Goal: Transaction & Acquisition: Purchase product/service

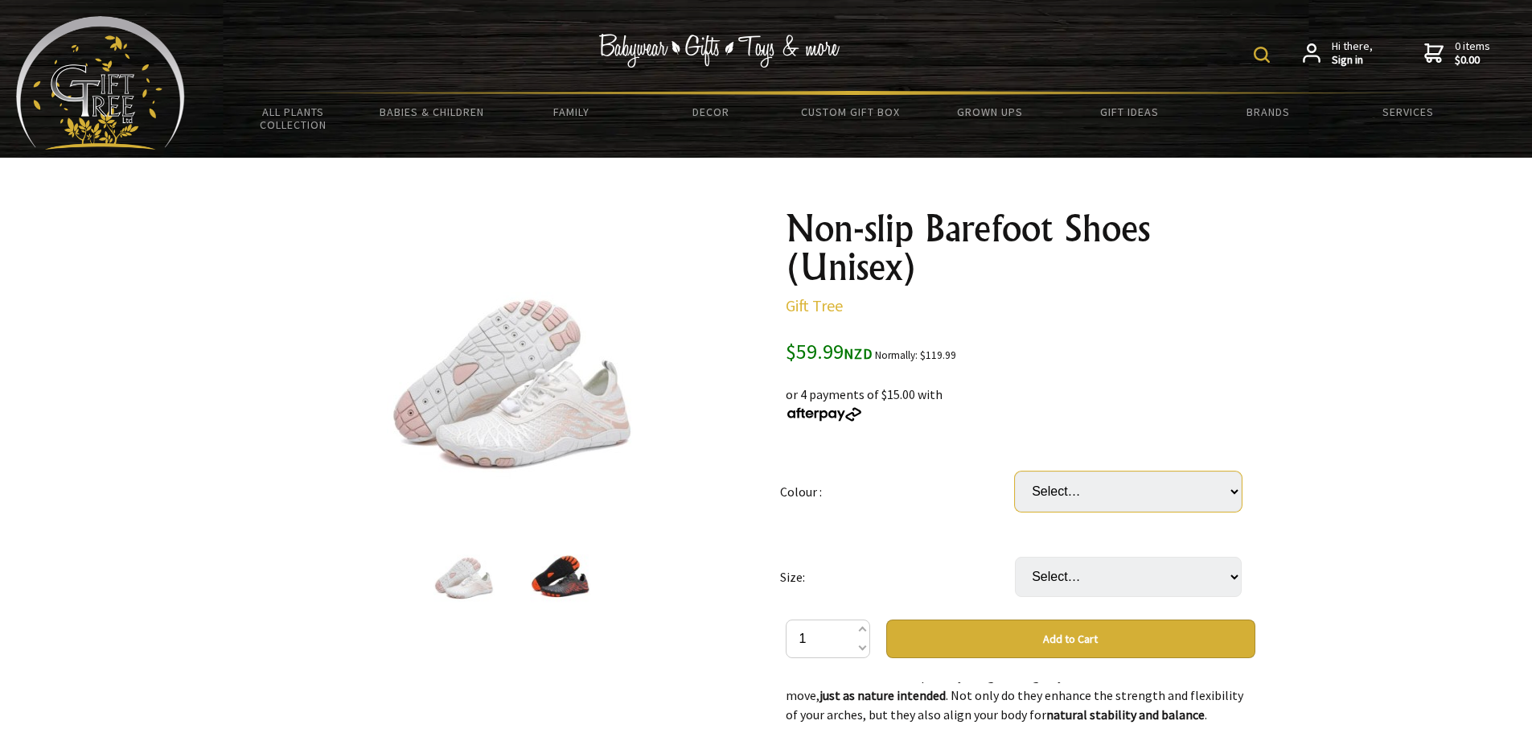
click at [1201, 491] on select "Select… Blue Black Pink White" at bounding box center [1128, 491] width 227 height 40
click at [935, 491] on td "Colour :" at bounding box center [897, 491] width 235 height 85
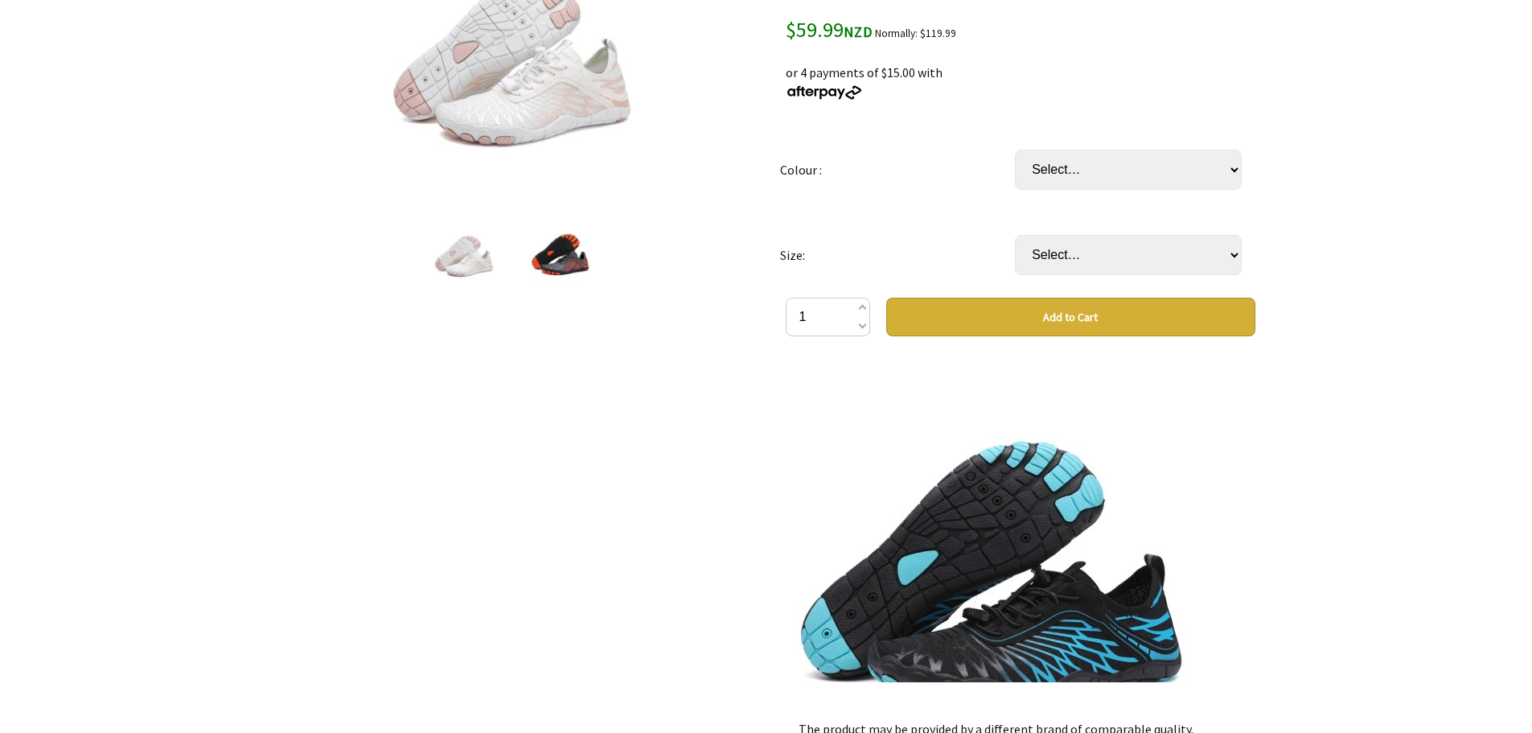
scroll to position [1769, 0]
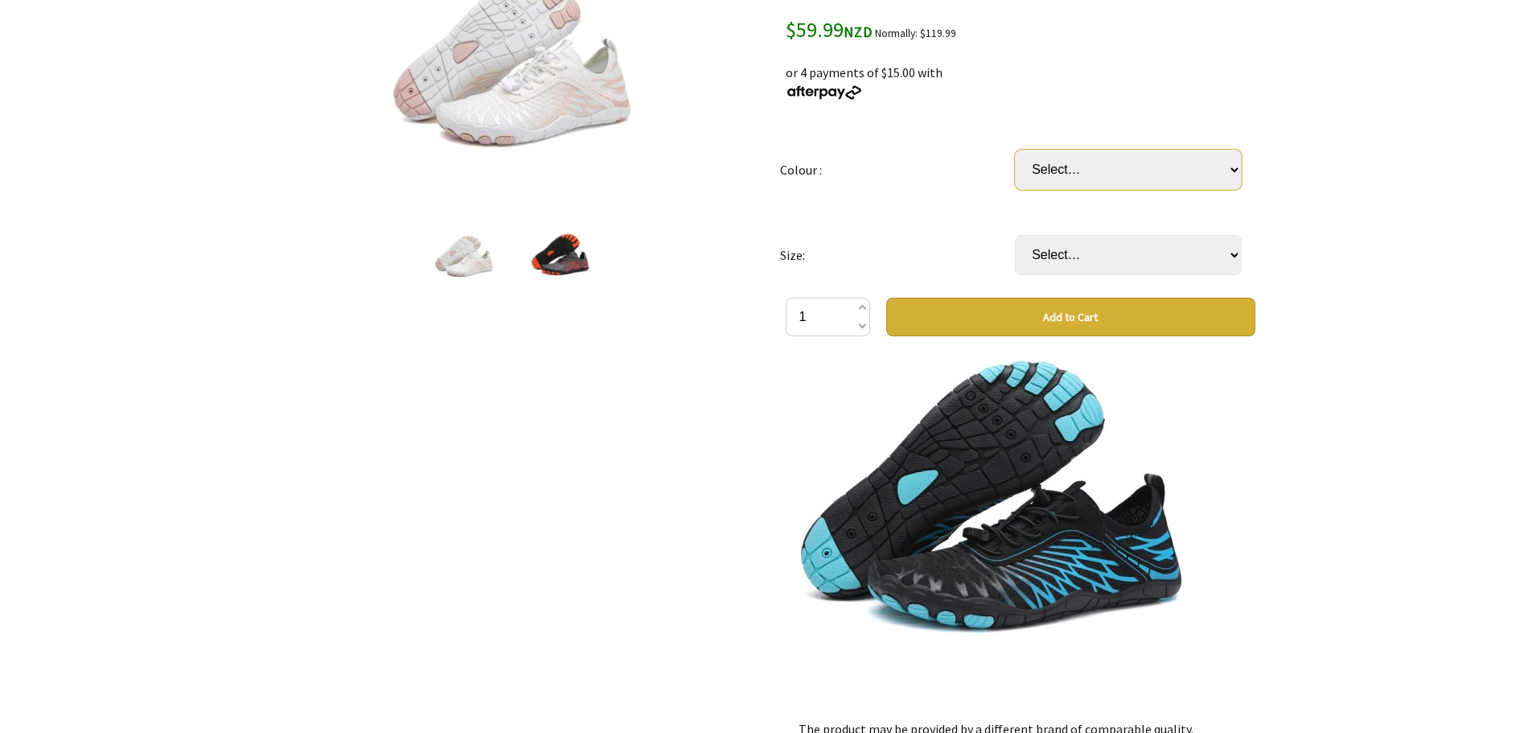
click at [1141, 177] on select "Select… Blue Black Pink White" at bounding box center [1128, 170] width 227 height 40
select select "Blue"
click at [1015, 150] on select "Select… Blue Black Pink White" at bounding box center [1128, 170] width 227 height 40
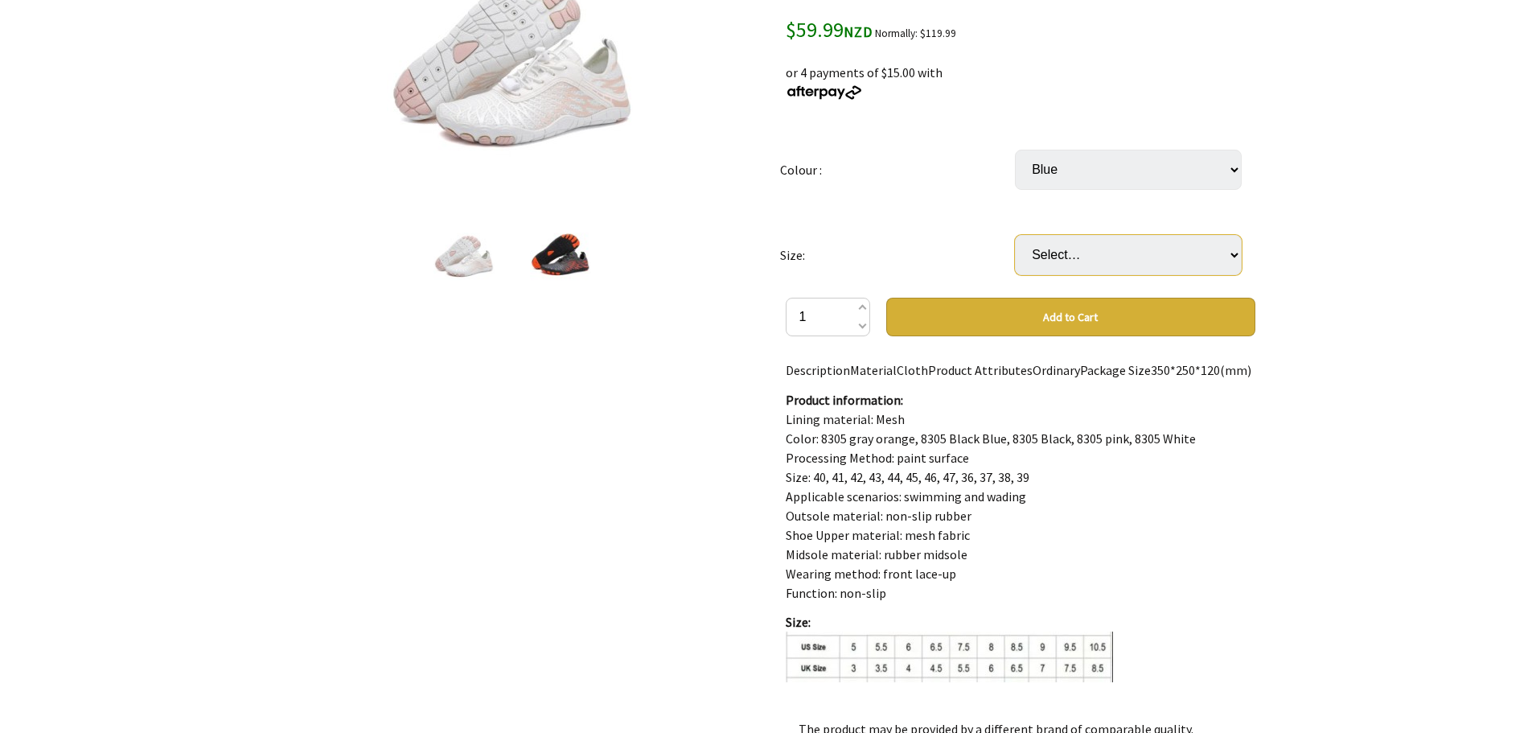
click at [1090, 260] on select "Select… US Women 6 - US Men 4 US Women 7 - US Men 5 US Women 7.5 - US Men 5.5 U…" at bounding box center [1128, 255] width 227 height 40
click at [1214, 253] on select "Select… US Women 6 - US Men 4 US Women 7 - US Men 5 US Women 7.5 - US Men 5.5 U…" at bounding box center [1128, 255] width 227 height 40
select select "US Women 9/9.5 - US Men 7/7.5"
click at [1015, 235] on select "Select… US Women 6 - US Men 4 US Women 7 - US Men 5 US Women 7.5 - US Men 5.5 U…" at bounding box center [1128, 255] width 227 height 40
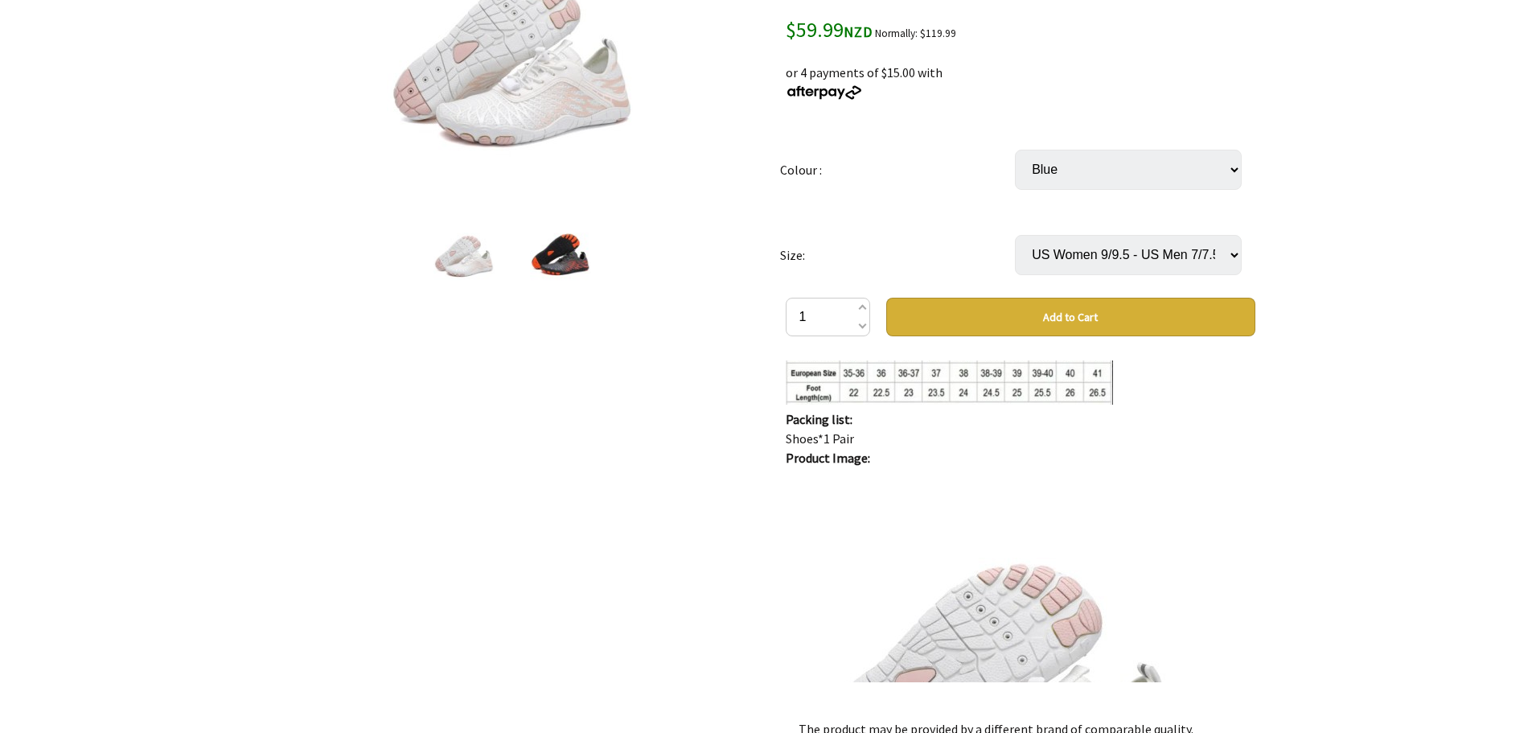
scroll to position [241, 0]
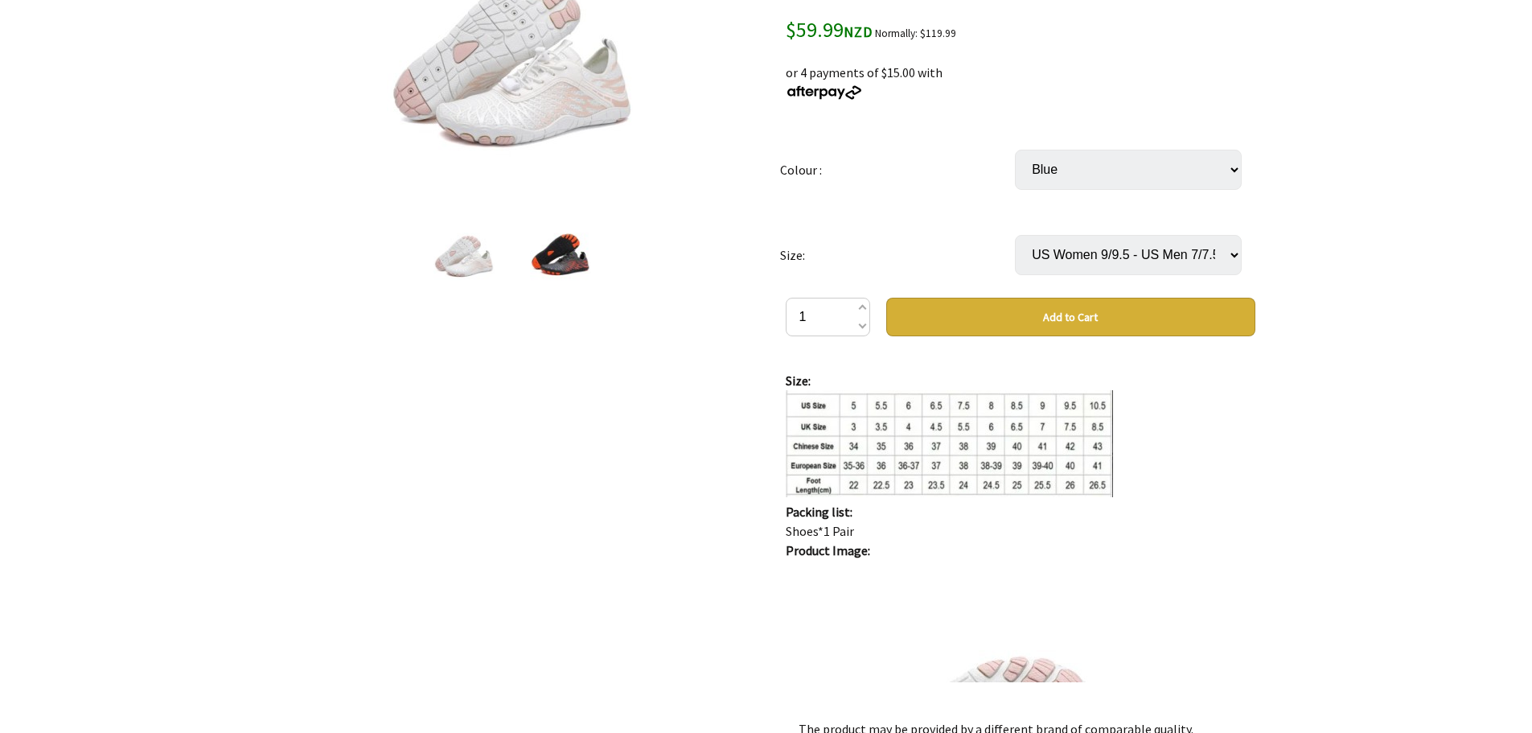
click at [1016, 316] on button "Add to Cart" at bounding box center [1070, 317] width 369 height 39
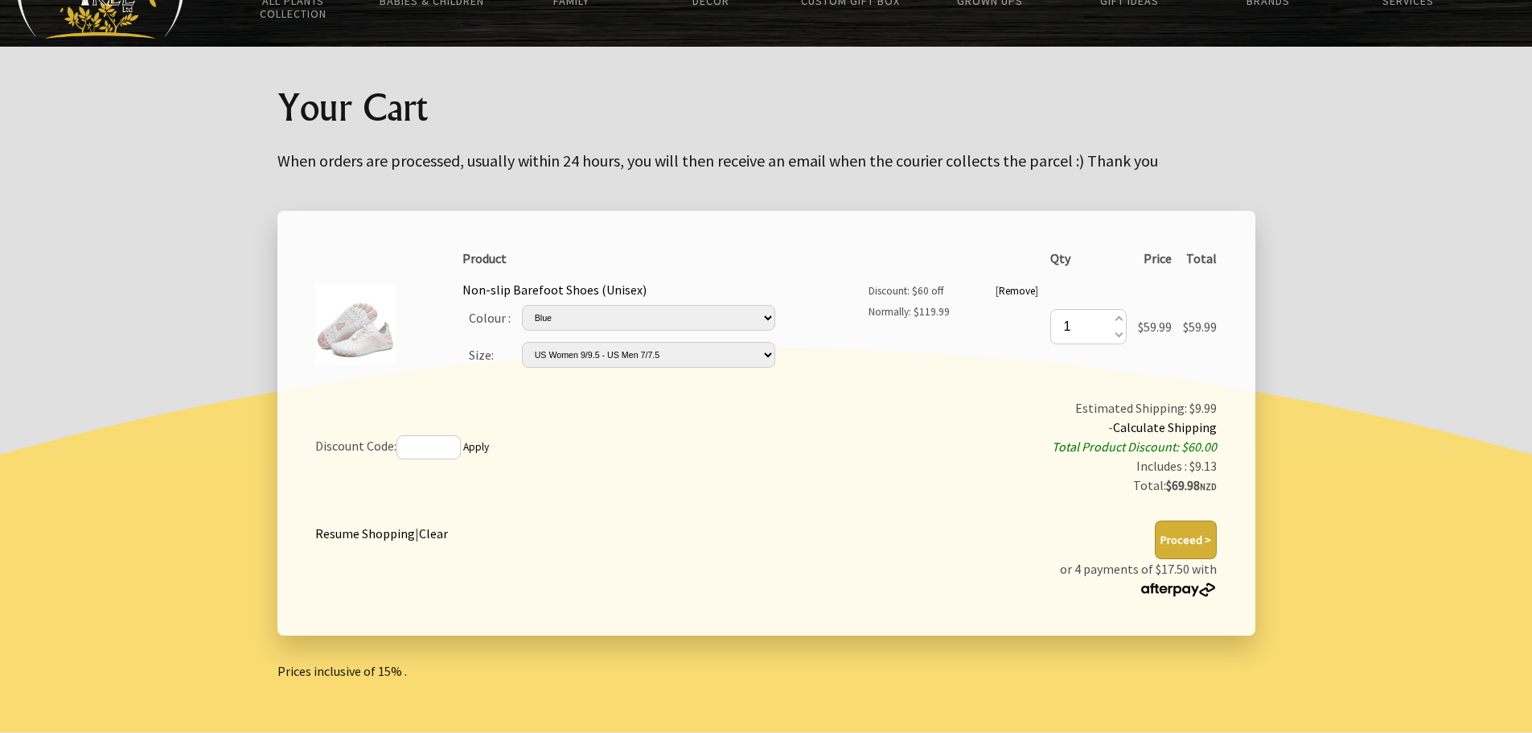
scroll to position [161, 0]
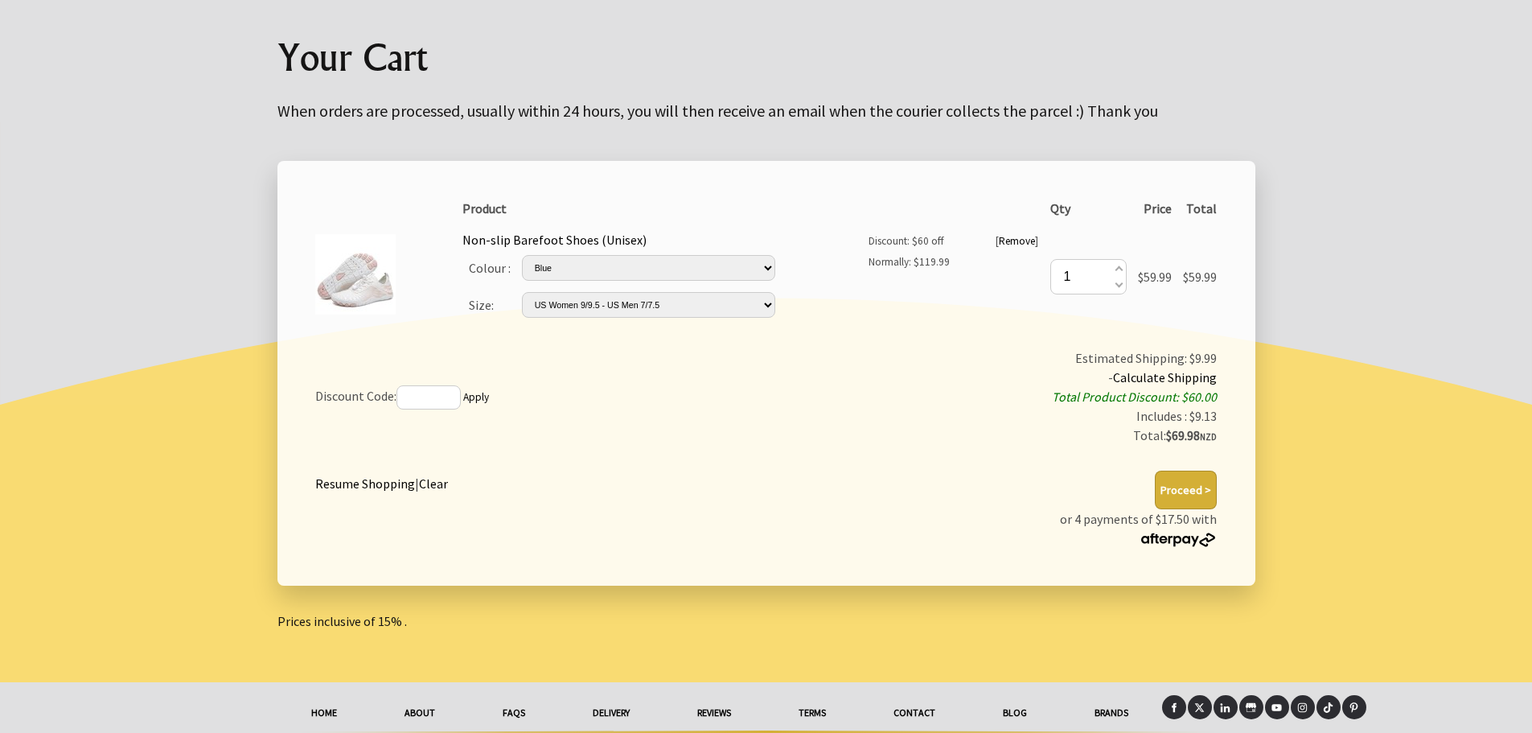
click at [1160, 35] on div "Your Cart When orders are processed, usually within 24 hours, you will then rec…" at bounding box center [767, 59] width 1004 height 125
click at [440, 485] on link "Clear" at bounding box center [433, 483] width 29 height 16
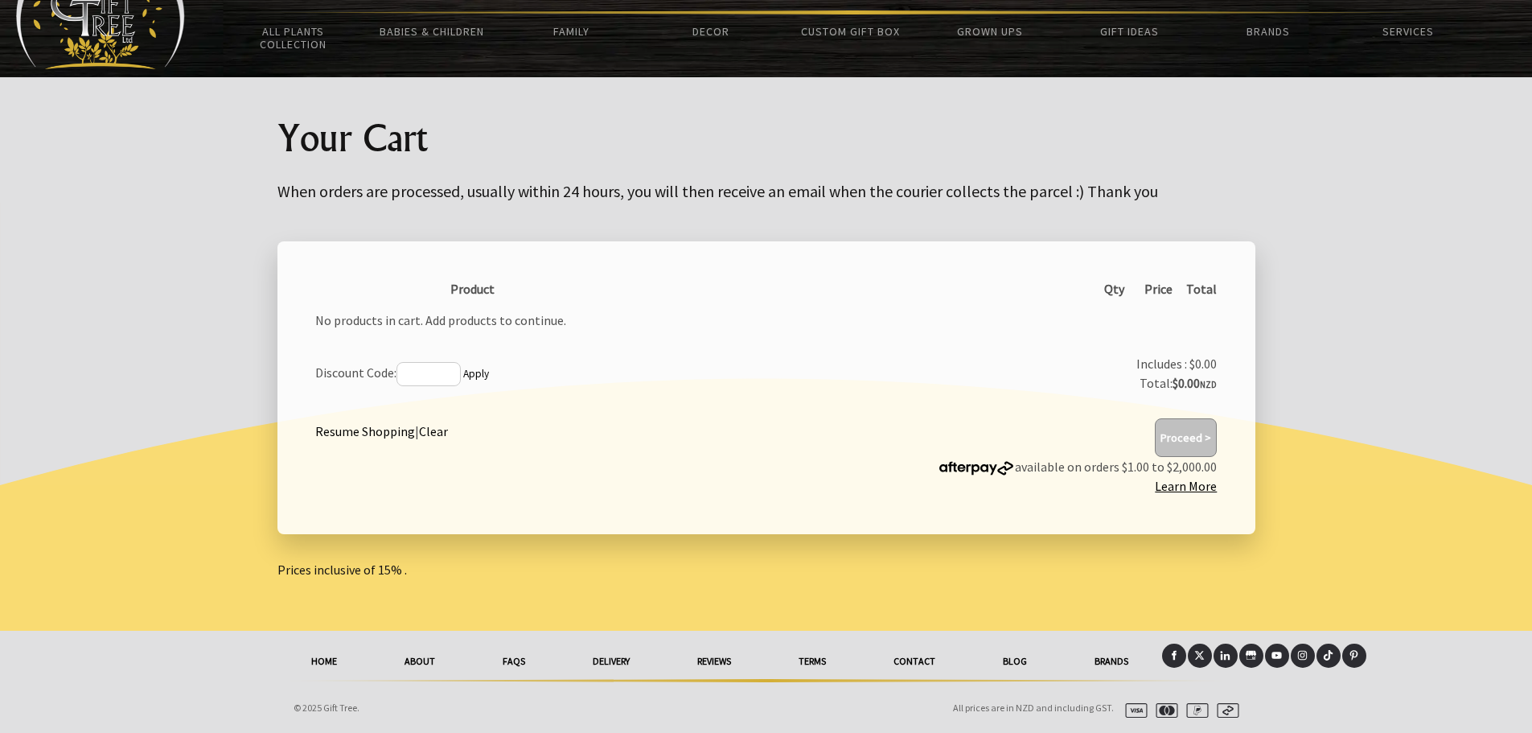
click at [386, 427] on link "Resume Shopping" at bounding box center [365, 431] width 100 height 16
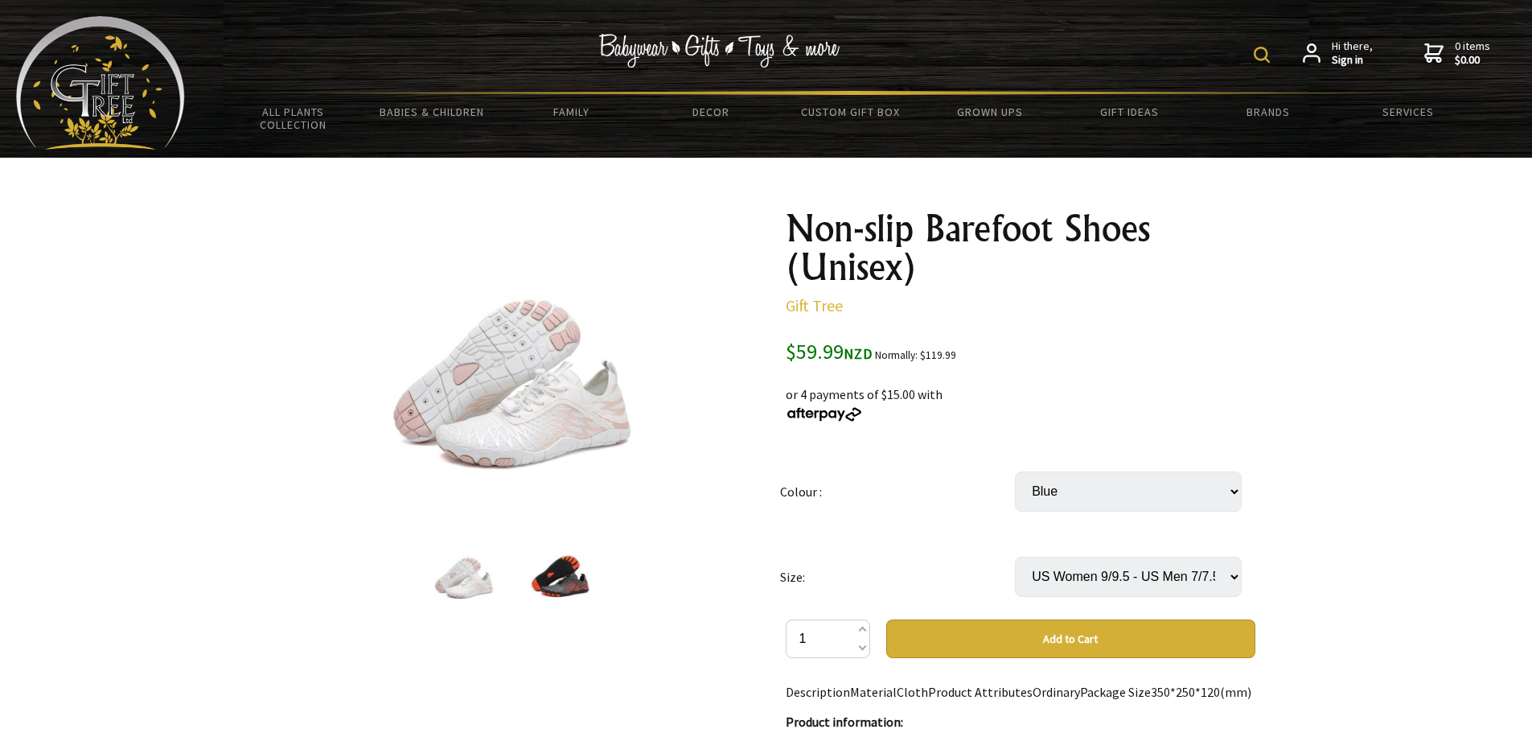
select select "Blue"
select select "US Women 9/9.5 - US Men 7/7.5"
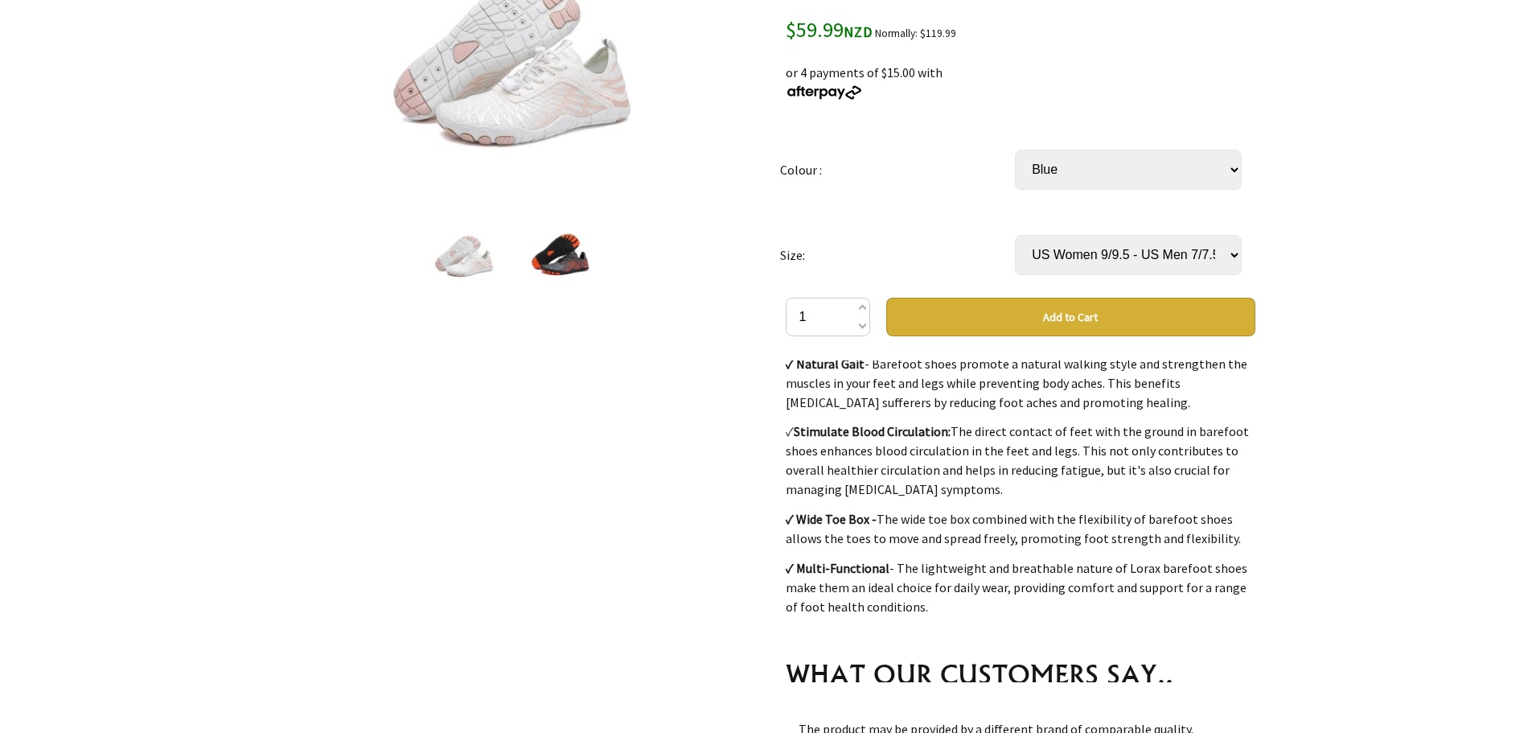
scroll to position [4374, 0]
